Goal: Information Seeking & Learning: Learn about a topic

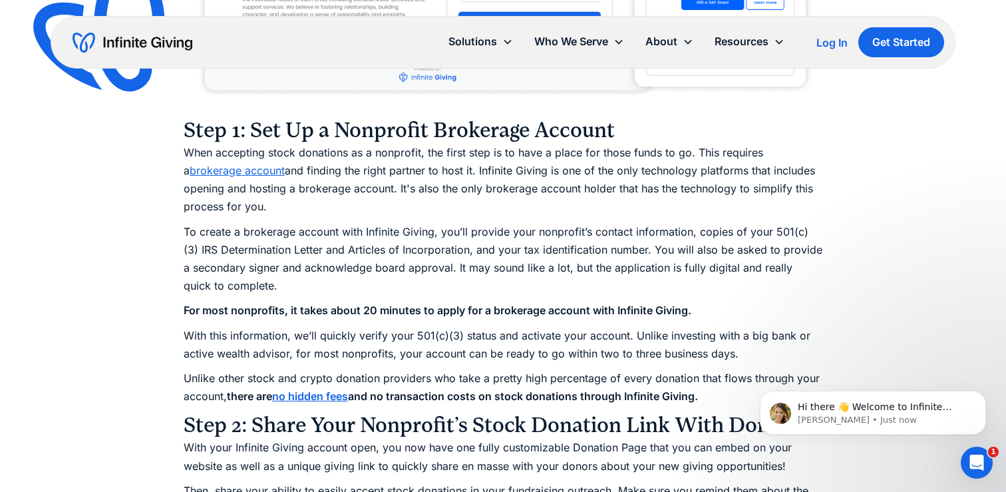
scroll to position [1763, 0]
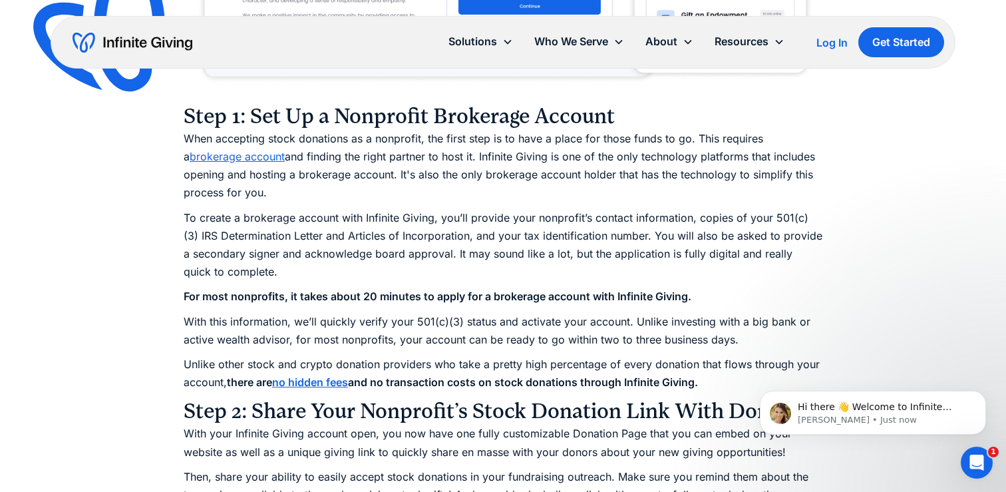
click at [242, 160] on link "brokerage account" at bounding box center [237, 156] width 95 height 13
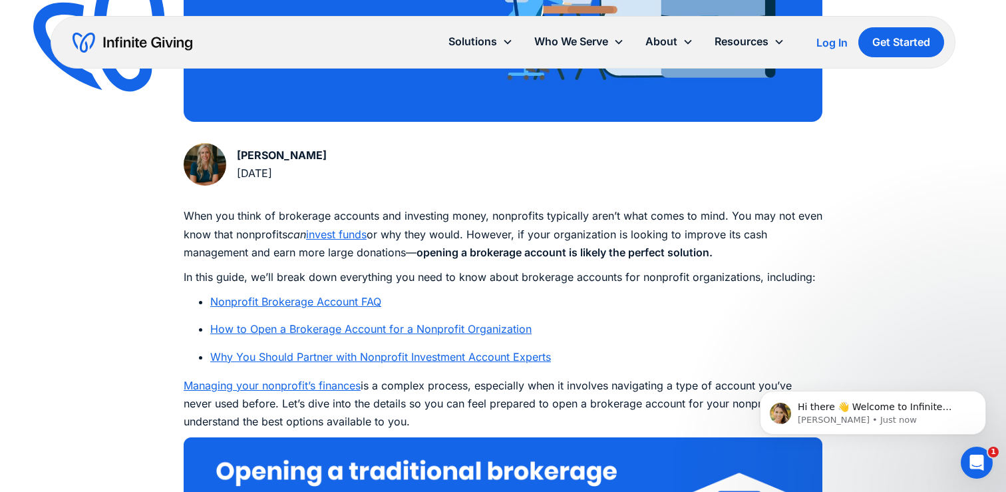
click at [254, 303] on link "Nonprofit Brokerage Account FAQ" at bounding box center [295, 301] width 171 height 13
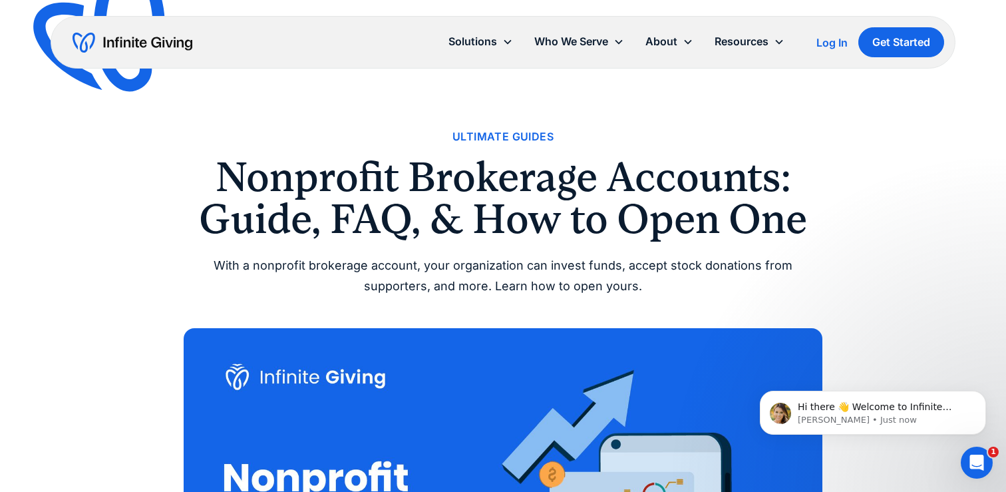
scroll to position [590, 0]
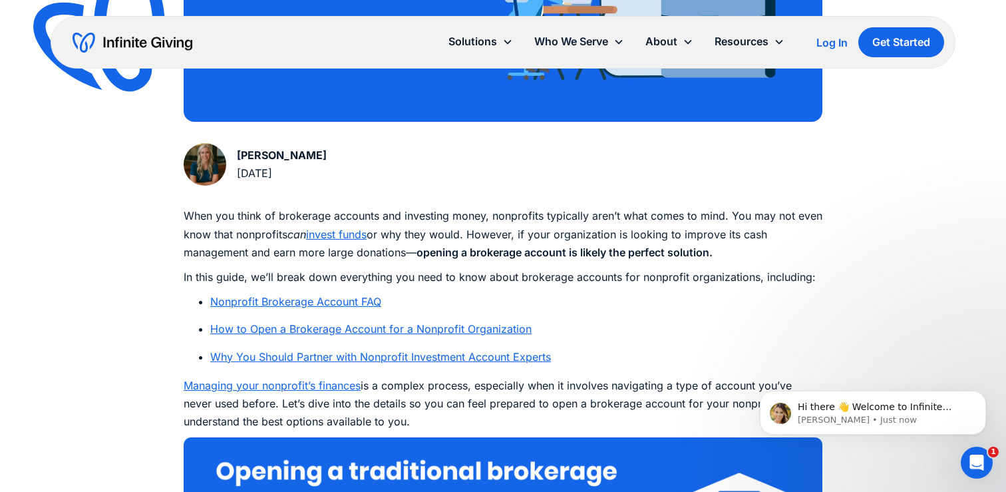
click at [357, 354] on link "Why You Should Partner with Nonprofit Investment Account Experts" at bounding box center [380, 356] width 341 height 13
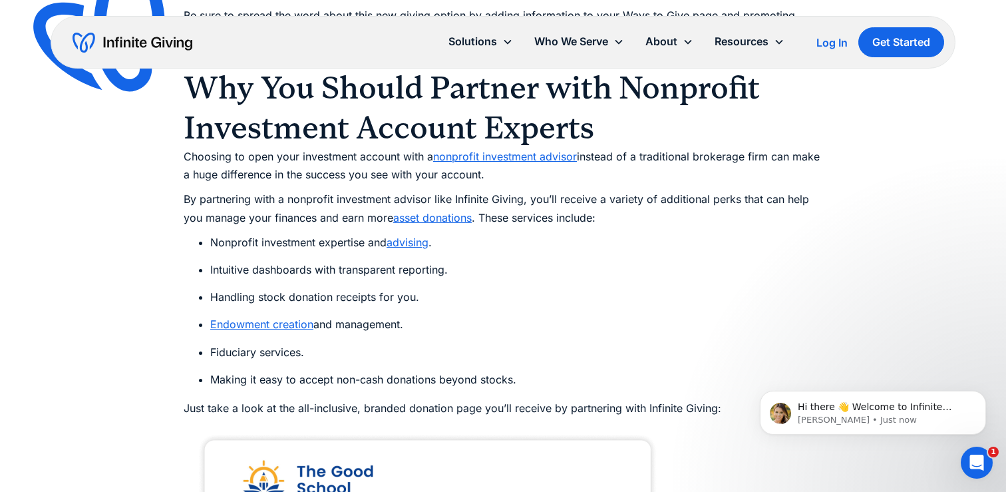
scroll to position [6677, 0]
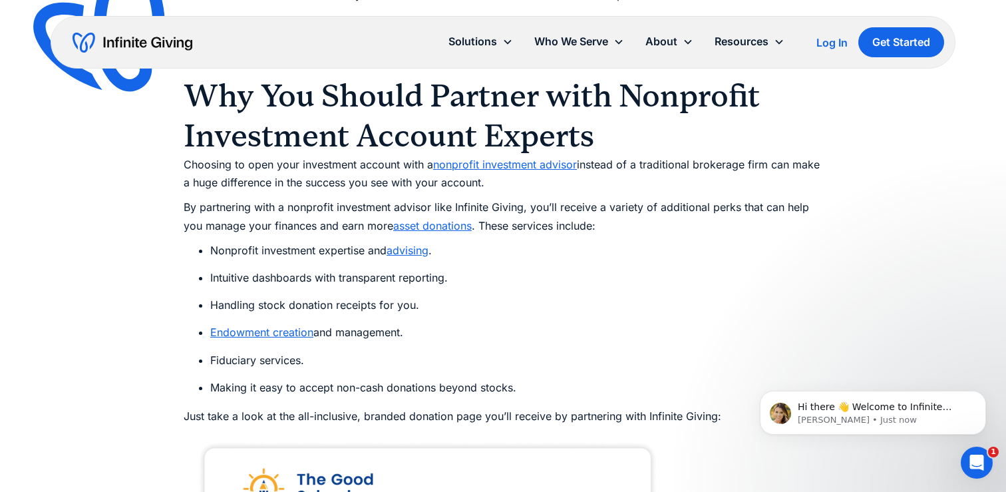
click at [528, 163] on link "nonprofit investment advisor" at bounding box center [505, 164] width 144 height 13
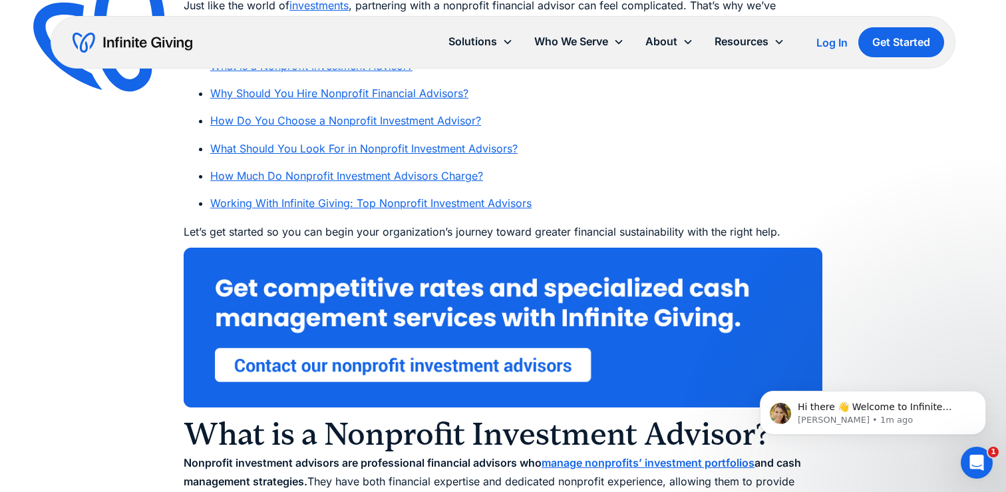
scroll to position [1020, 0]
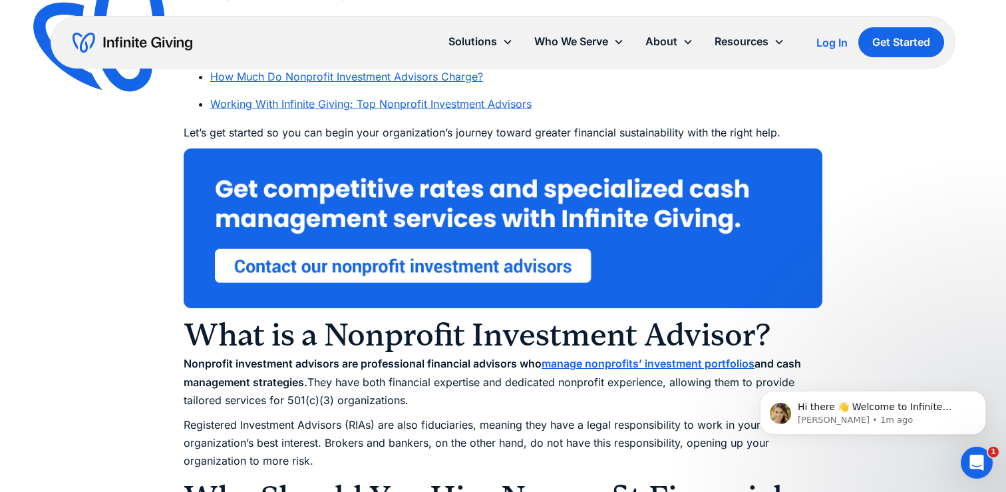
click at [448, 260] on img at bounding box center [503, 228] width 639 height 160
